Goal: Find contact information: Find contact information

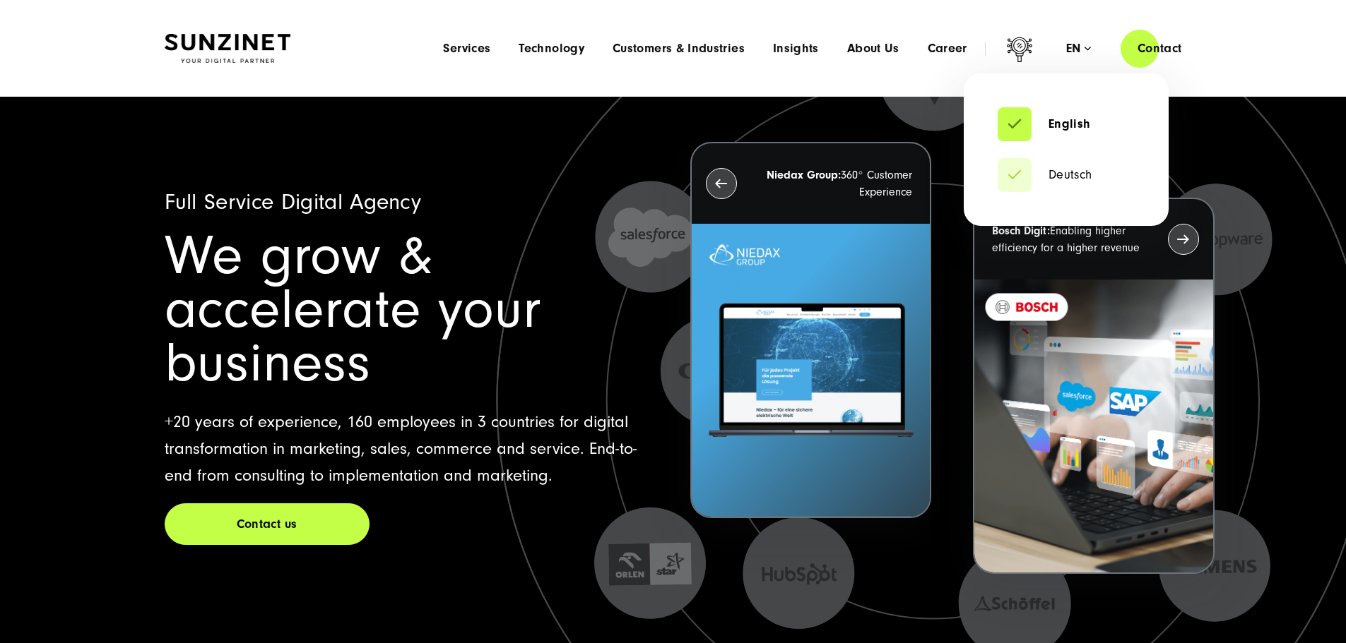
click at [1055, 166] on li "Deutsch" at bounding box center [1065, 175] width 137 height 34
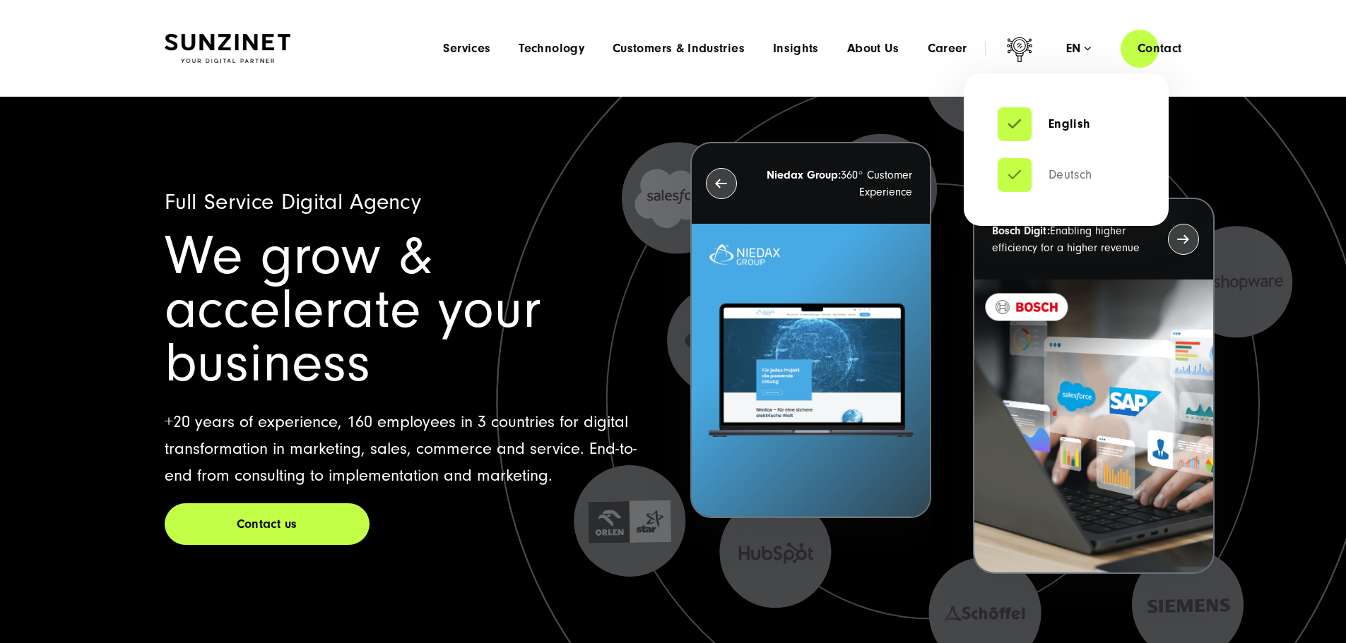
click at [1067, 168] on link "Deutsch" at bounding box center [1044, 175] width 95 height 14
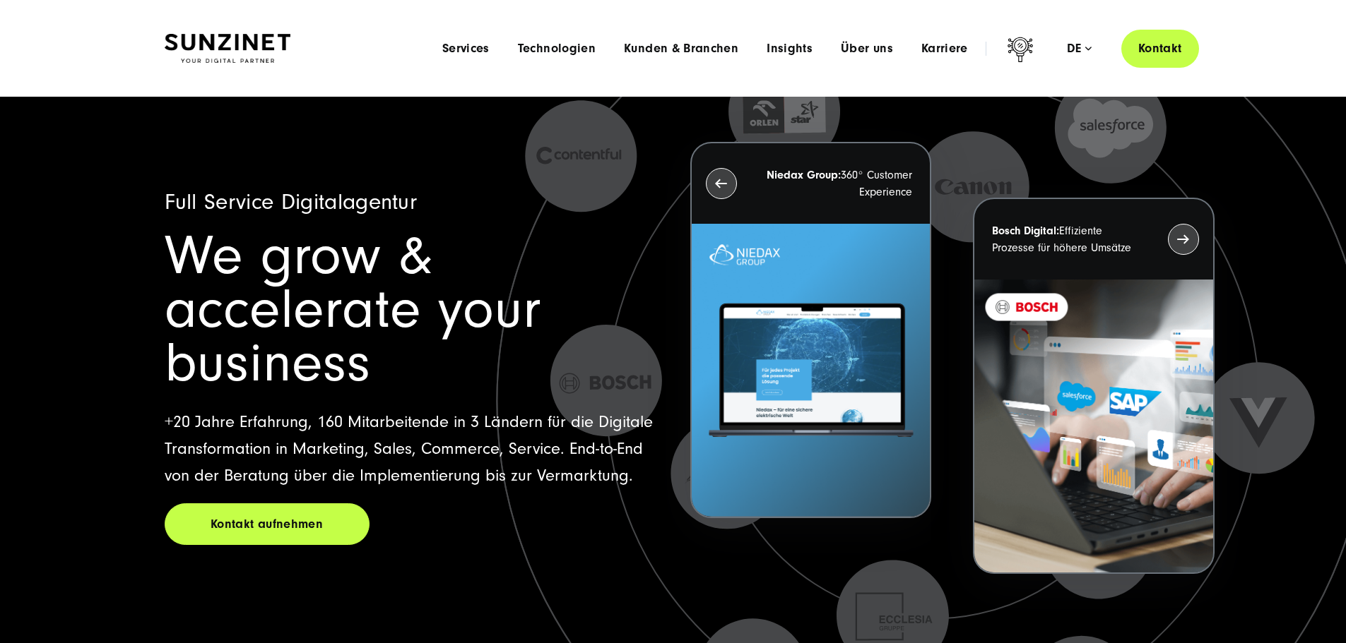
click at [1160, 49] on link "Kontakt" at bounding box center [1160, 48] width 78 height 40
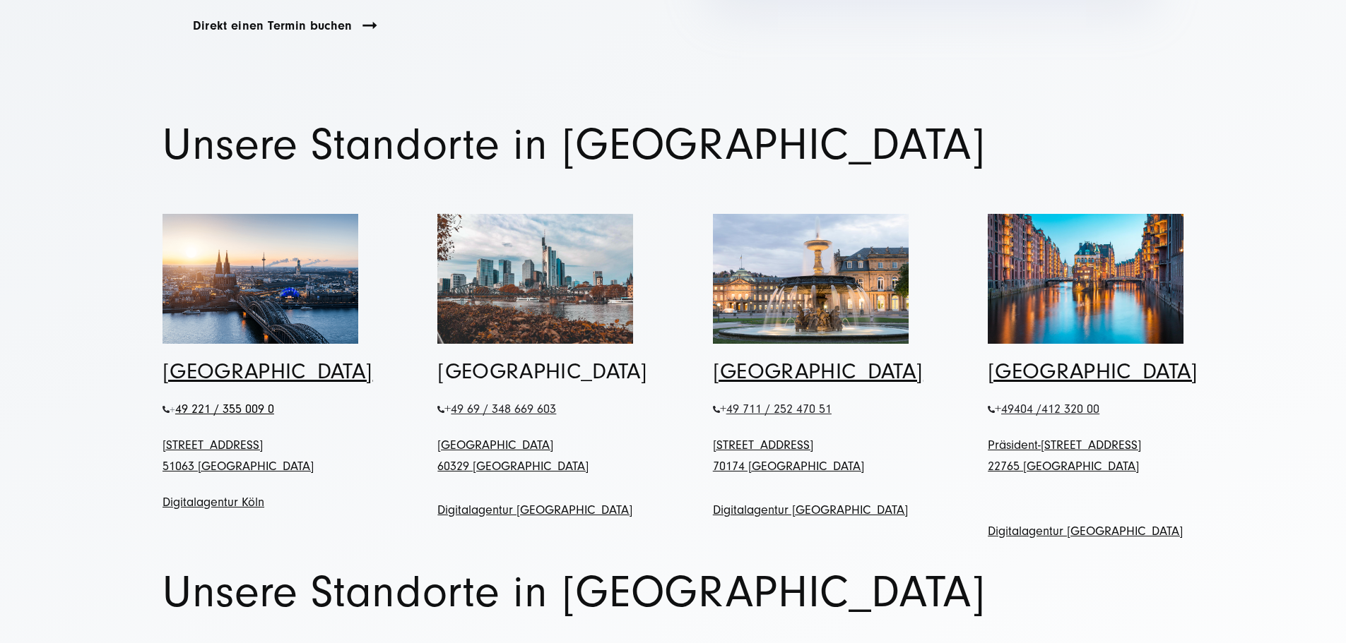
scroll to position [636, 0]
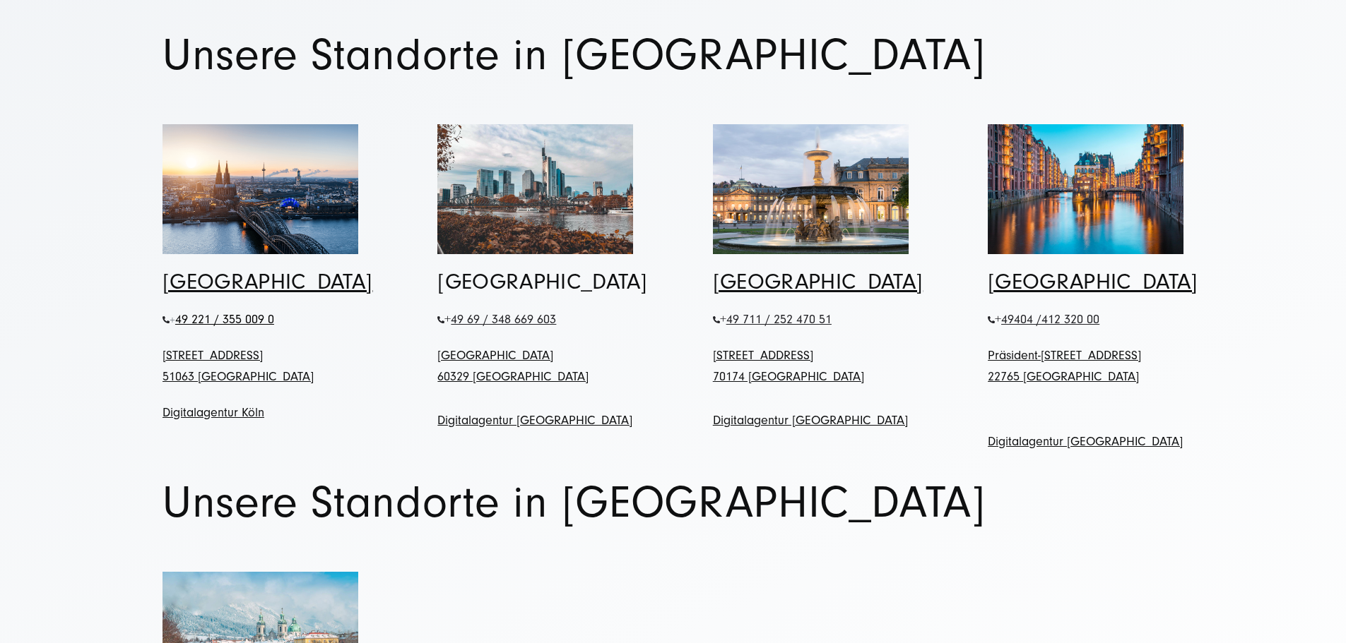
click at [505, 295] on link "[GEOGRAPHIC_DATA]" at bounding box center [542, 281] width 210 height 25
